Goal: Navigation & Orientation: Find specific page/section

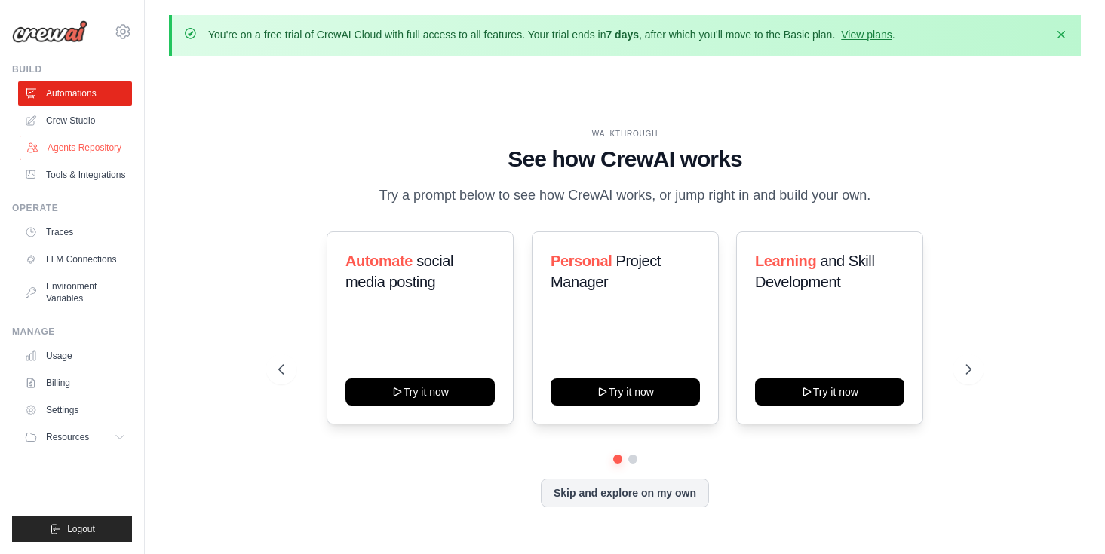
click at [73, 143] on link "Agents Repository" at bounding box center [77, 148] width 114 height 24
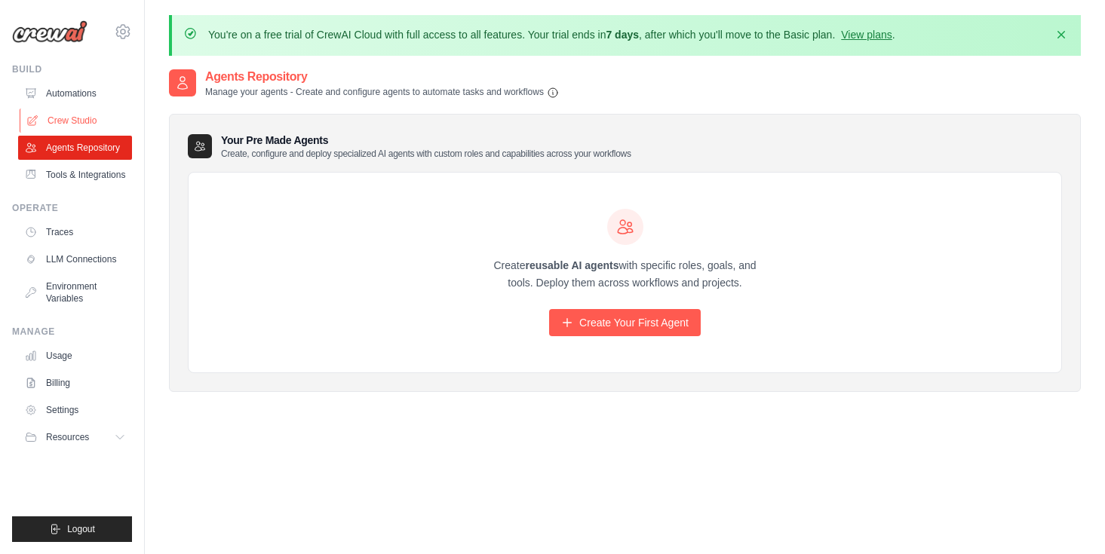
click at [72, 113] on link "Crew Studio" at bounding box center [77, 121] width 114 height 24
